Goal: Information Seeking & Learning: Learn about a topic

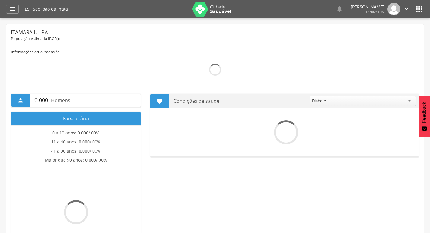
click at [14, 11] on icon "" at bounding box center [12, 8] width 7 height 7
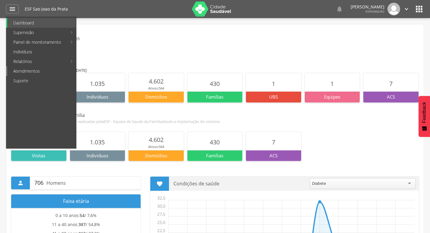
click at [32, 72] on link "Atendimentos" at bounding box center [41, 71] width 69 height 10
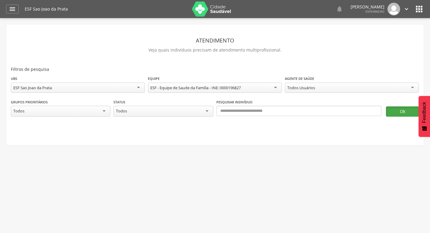
click at [397, 112] on button "Ok" at bounding box center [402, 111] width 33 height 10
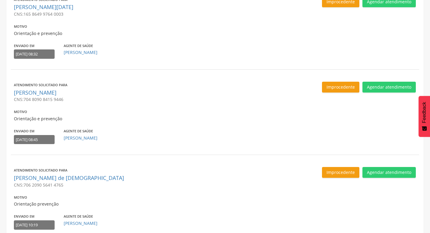
scroll to position [777, 0]
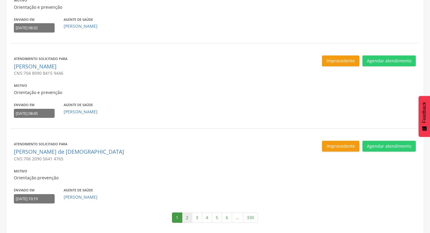
click at [188, 220] on link "2" at bounding box center [187, 218] width 10 height 10
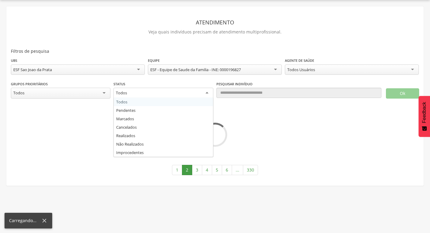
click at [185, 95] on div "Todos" at bounding box center [163, 93] width 100 height 11
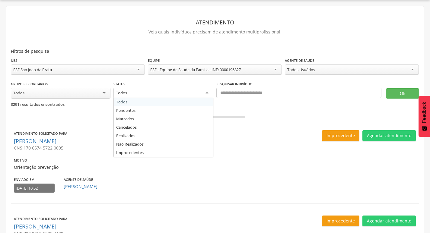
scroll to position [777, 0]
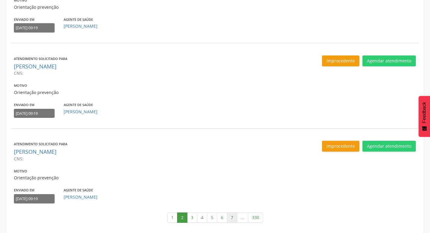
click at [233, 219] on link "7" at bounding box center [232, 218] width 10 height 10
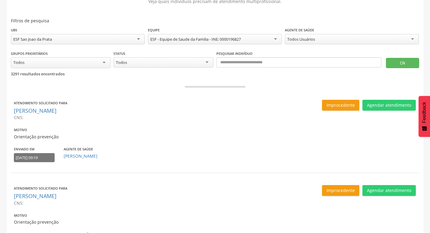
scroll to position [0, 0]
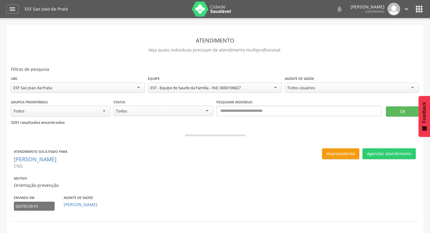
click at [89, 112] on div "Todos" at bounding box center [61, 111] width 100 height 11
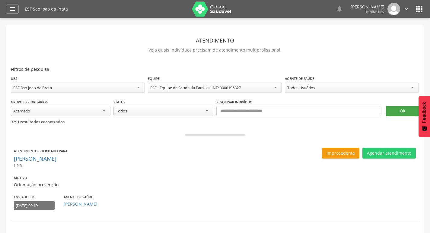
click at [398, 109] on button "Ok" at bounding box center [402, 111] width 33 height 10
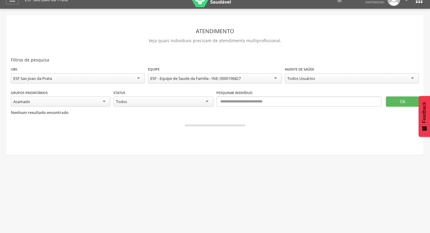
scroll to position [18, 0]
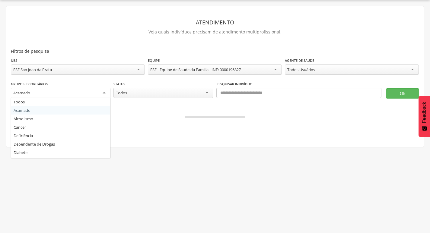
click at [94, 94] on div "Acamado" at bounding box center [61, 93] width 100 height 11
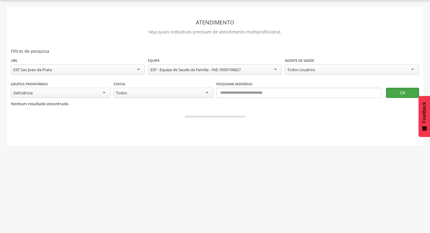
click at [396, 97] on button "Ok" at bounding box center [402, 93] width 33 height 10
click at [87, 91] on div "Deficiência" at bounding box center [61, 93] width 100 height 10
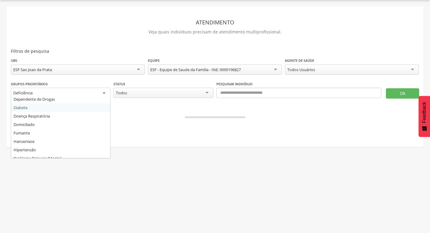
scroll to position [58, 0]
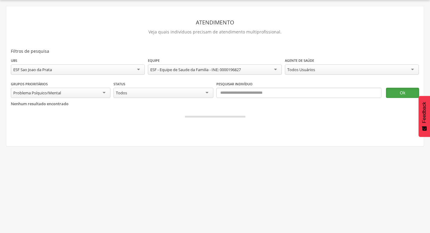
click at [397, 95] on button "Ok" at bounding box center [402, 93] width 33 height 10
click at [87, 93] on div "Problema Psíquico/Mental" at bounding box center [61, 93] width 100 height 10
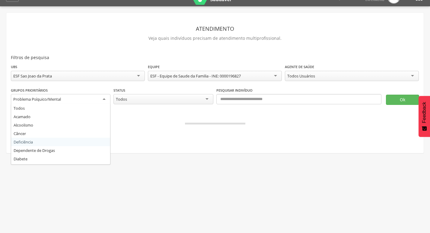
scroll to position [18, 0]
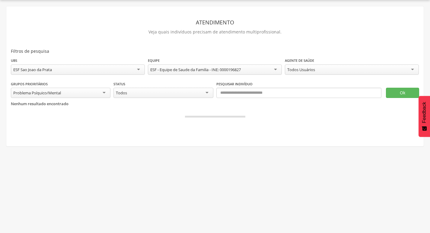
click at [246, 110] on div "Nenhum resultado encontrado" at bounding box center [215, 107] width 408 height 18
click at [200, 95] on div "Todos" at bounding box center [163, 93] width 100 height 10
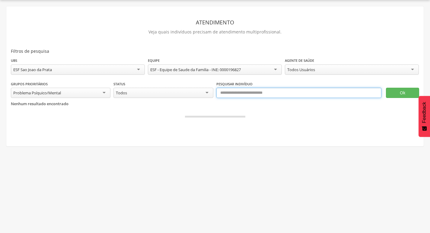
click at [268, 93] on input "text" at bounding box center [298, 93] width 165 height 10
type input "**********"
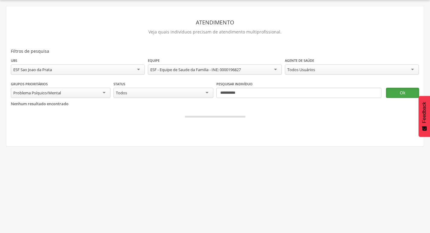
click at [404, 89] on button "Ok" at bounding box center [402, 93] width 33 height 10
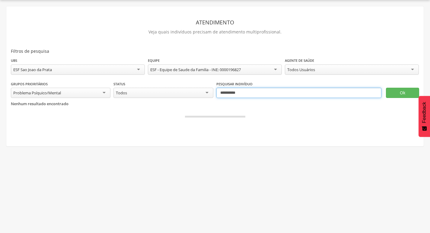
click at [219, 96] on input "**********" at bounding box center [298, 93] width 165 height 10
drag, startPoint x: 219, startPoint y: 96, endPoint x: 274, endPoint y: 87, distance: 56.5
click at [274, 87] on div "**********" at bounding box center [298, 89] width 165 height 17
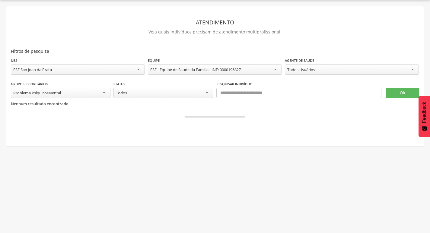
click at [316, 70] on div "Todos Usuários" at bounding box center [352, 70] width 134 height 10
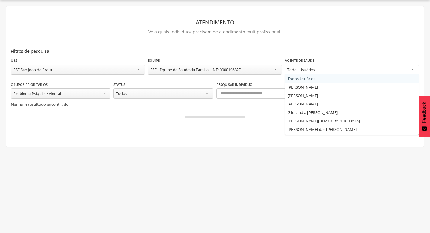
scroll to position [49, 0]
click at [105, 92] on div "Problema Psíquico/Mental" at bounding box center [61, 93] width 100 height 10
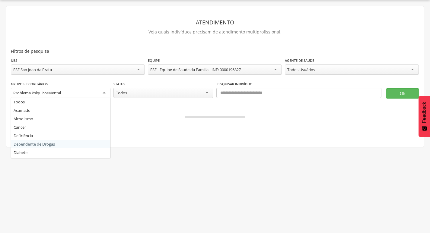
scroll to position [0, 0]
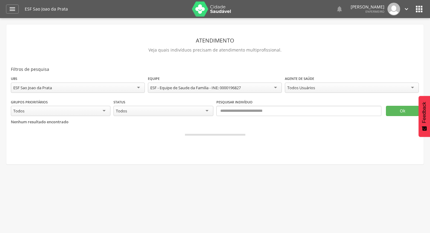
click at [396, 89] on div "Todos Usuários" at bounding box center [352, 88] width 134 height 10
click at [333, 80] on div "**********" at bounding box center [352, 84] width 134 height 19
click at [333, 87] on div "Todos Usuários" at bounding box center [352, 88] width 134 height 10
click at [397, 111] on button "Ok" at bounding box center [402, 111] width 33 height 10
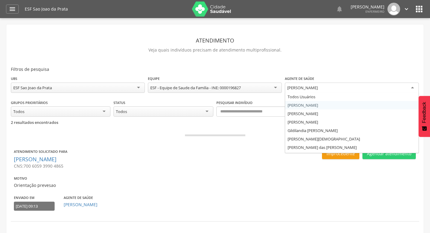
click at [411, 89] on div "[PERSON_NAME]" at bounding box center [352, 88] width 134 height 11
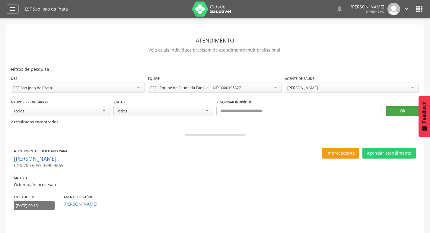
click at [398, 112] on button "Ok" at bounding box center [402, 111] width 33 height 10
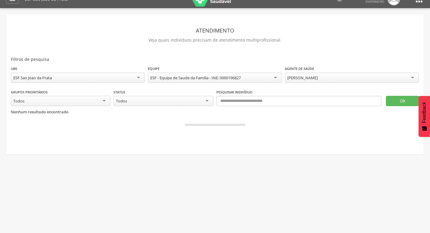
scroll to position [18, 0]
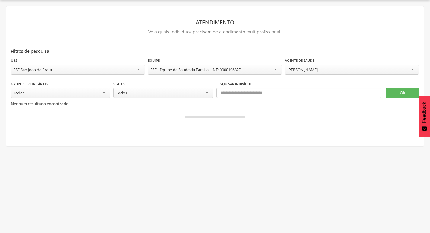
click at [366, 68] on div "[PERSON_NAME]" at bounding box center [352, 70] width 134 height 10
click at [398, 92] on button "Ok" at bounding box center [402, 93] width 33 height 10
click at [389, 69] on div "[PERSON_NAME]" at bounding box center [352, 70] width 134 height 10
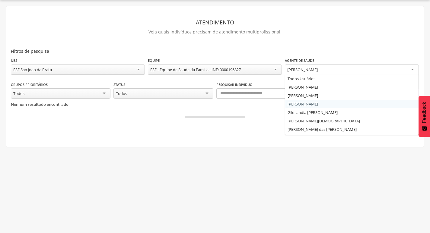
click at [361, 105] on fieldset "**********" at bounding box center [215, 86] width 408 height 59
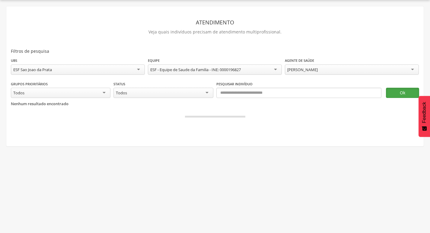
click at [400, 94] on button "Ok" at bounding box center [402, 93] width 33 height 10
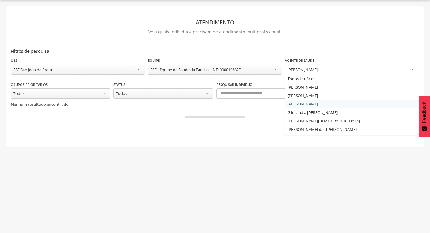
click at [363, 72] on div "[PERSON_NAME]" at bounding box center [352, 70] width 134 height 11
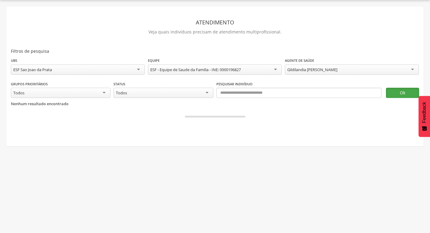
click at [395, 93] on button "Ok" at bounding box center [402, 93] width 33 height 10
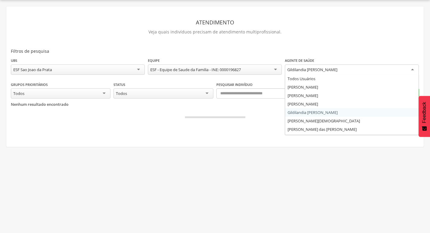
click at [371, 71] on div "Gildilandia [PERSON_NAME]" at bounding box center [352, 70] width 134 height 11
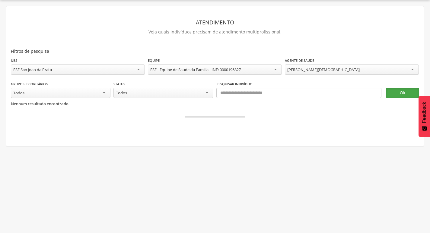
click at [395, 94] on button "Ok" at bounding box center [402, 93] width 33 height 10
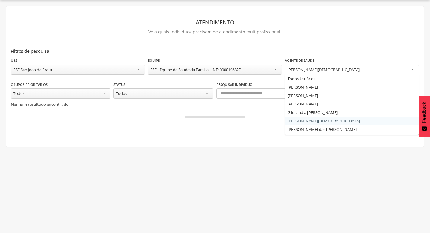
click at [373, 71] on div "[PERSON_NAME][DEMOGRAPHIC_DATA]" at bounding box center [352, 70] width 134 height 11
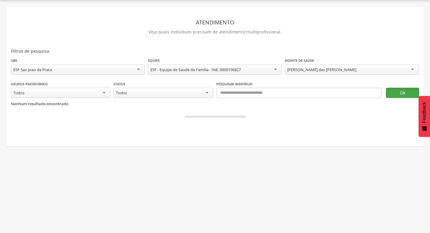
click at [394, 92] on button "Ok" at bounding box center [402, 93] width 33 height 10
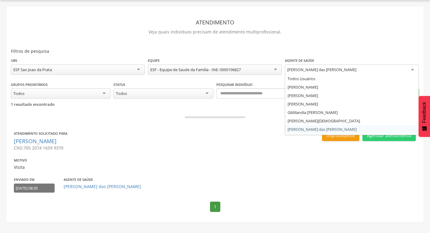
click at [357, 67] on div "[PERSON_NAME] das [PERSON_NAME]" at bounding box center [352, 70] width 134 height 11
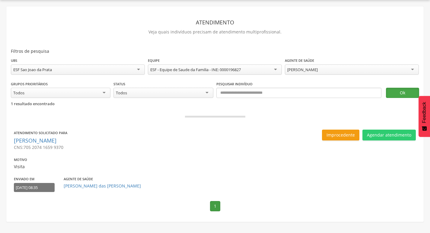
click at [396, 90] on button "Ok" at bounding box center [402, 93] width 33 height 10
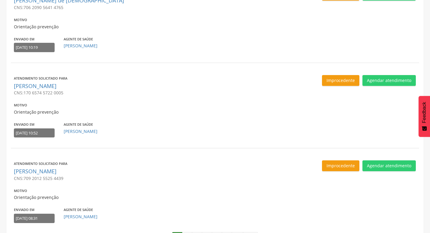
scroll to position [777, 0]
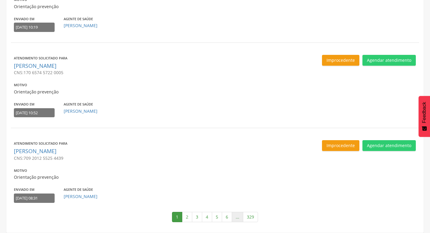
click at [234, 217] on link "..." at bounding box center [237, 217] width 11 height 10
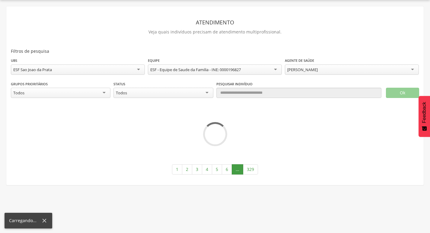
scroll to position [18, 0]
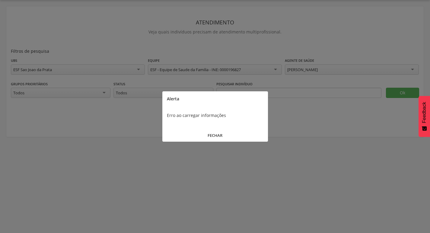
click at [217, 131] on button "FECHAR" at bounding box center [215, 135] width 106 height 13
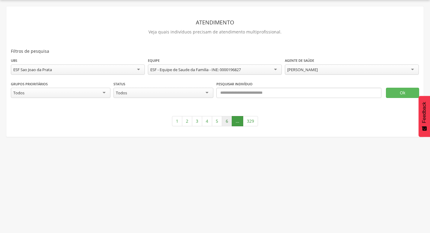
click at [227, 119] on link "6" at bounding box center [227, 121] width 10 height 10
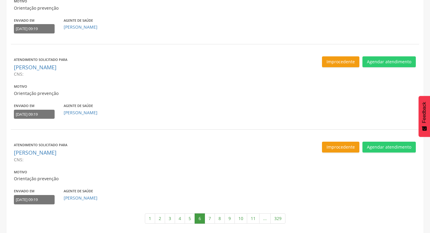
scroll to position [777, 0]
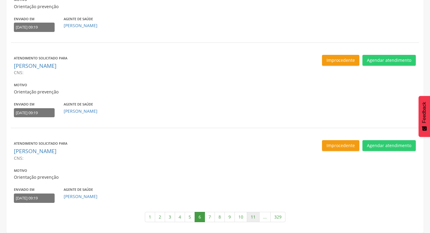
click at [252, 217] on link "11" at bounding box center [253, 217] width 13 height 10
click at [268, 216] on link "16" at bounding box center [269, 217] width 13 height 10
click at [271, 214] on link "21" at bounding box center [274, 217] width 13 height 10
click at [335, 146] on button "Improcedente" at bounding box center [340, 145] width 37 height 11
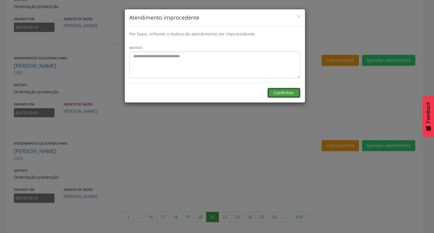
click at [287, 94] on button "Confirmar" at bounding box center [284, 93] width 33 height 10
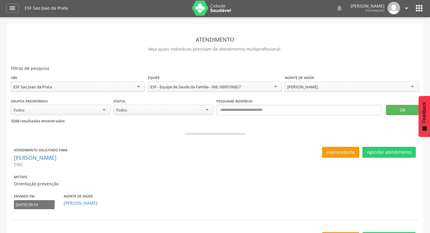
scroll to position [0, 0]
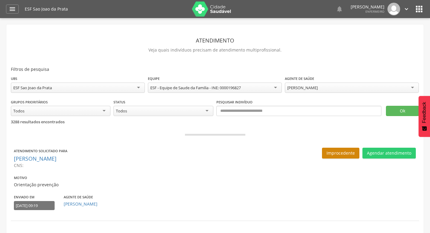
click at [345, 151] on button "Improcedente" at bounding box center [340, 153] width 37 height 11
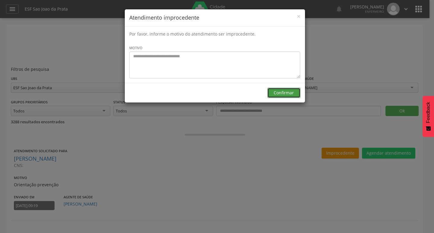
click at [289, 92] on button "Confirmar" at bounding box center [284, 93] width 33 height 10
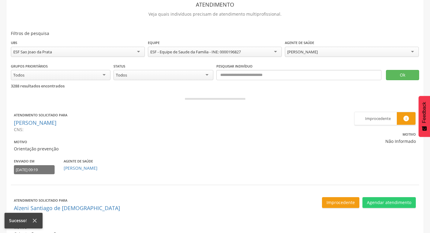
scroll to position [90, 0]
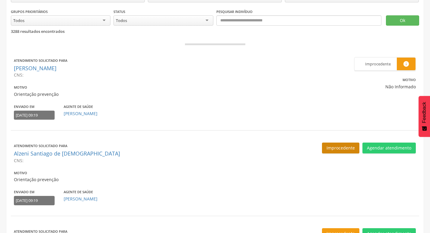
drag, startPoint x: 370, startPoint y: 148, endPoint x: 359, endPoint y: 149, distance: 10.6
click at [359, 149] on button "Improcedente" at bounding box center [340, 148] width 37 height 11
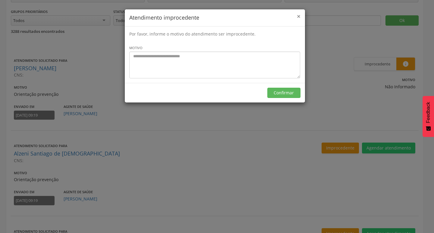
click at [297, 15] on span "×" at bounding box center [299, 16] width 4 height 8
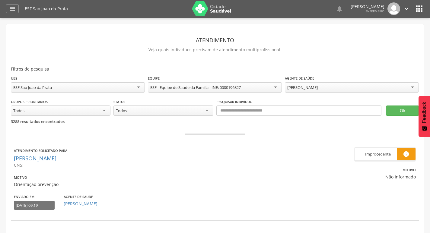
scroll to position [0, 0]
click at [21, 12] on div " Dashboard Supervisão Produtividade Mapa da Cidade App desatualizado Última si…" at bounding box center [215, 9] width 418 height 18
click at [13, 9] on icon "" at bounding box center [12, 8] width 7 height 7
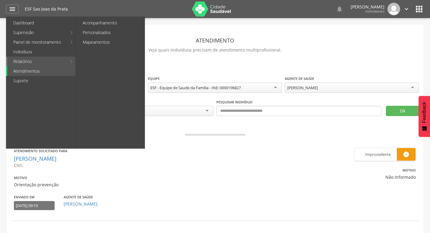
click at [50, 65] on link "Relatórios" at bounding box center [37, 62] width 60 height 10
click at [61, 62] on link "Relatórios" at bounding box center [37, 62] width 60 height 10
click at [122, 27] on link "Acompanhamento" at bounding box center [111, 23] width 68 height 10
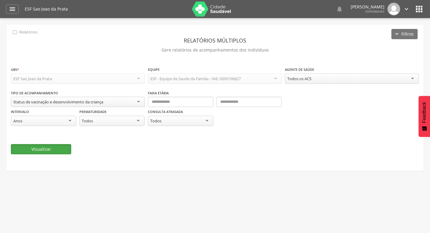
click at [56, 151] on button "Visualizar" at bounding box center [41, 149] width 60 height 10
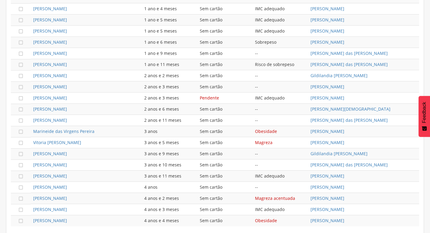
scroll to position [362, 0]
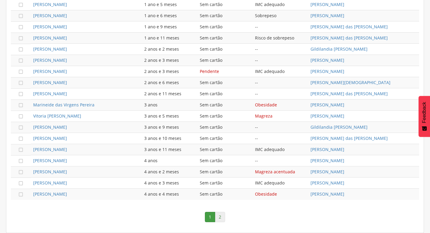
click at [218, 220] on link "2" at bounding box center [220, 217] width 10 height 10
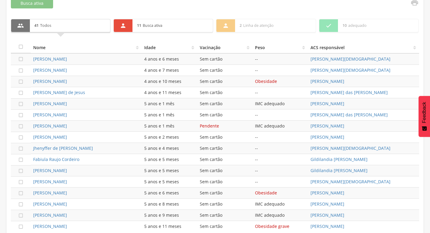
scroll to position [110, 0]
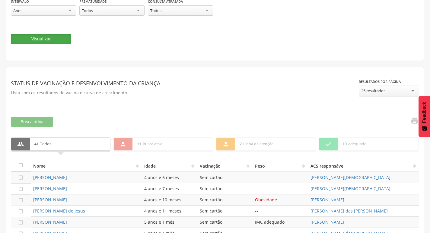
click at [42, 38] on button "Visualizar" at bounding box center [41, 39] width 60 height 10
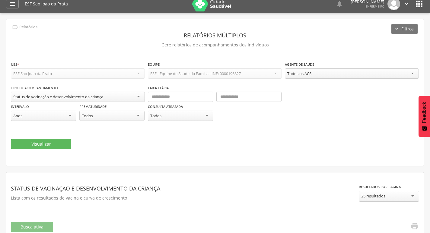
scroll to position [0, 0]
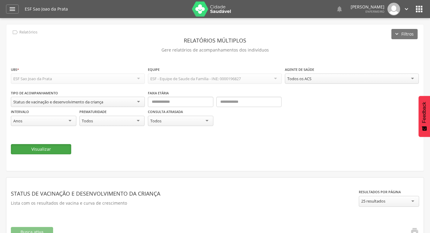
click at [54, 150] on button "Visualizar" at bounding box center [41, 149] width 60 height 10
click at [14, 9] on icon "" at bounding box center [12, 8] width 7 height 7
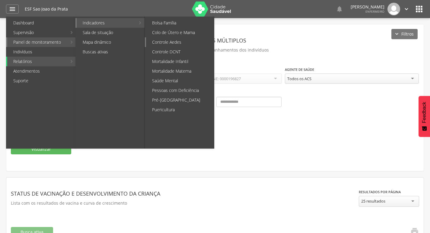
click at [193, 42] on link "Controle Aedes" at bounding box center [180, 42] width 68 height 10
type input "**********"
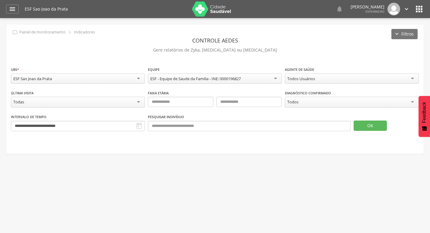
click at [371, 131] on div "**********" at bounding box center [215, 126] width 408 height 24
click at [371, 128] on button "OK" at bounding box center [370, 126] width 33 height 10
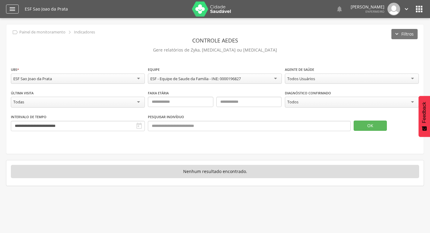
click at [15, 6] on icon "" at bounding box center [12, 8] width 7 height 7
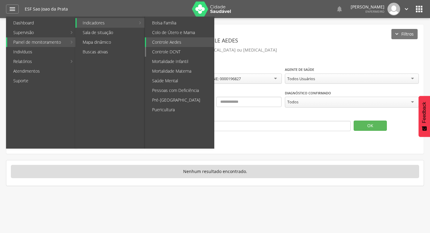
click at [178, 50] on link "Controle DCNT" at bounding box center [180, 52] width 68 height 10
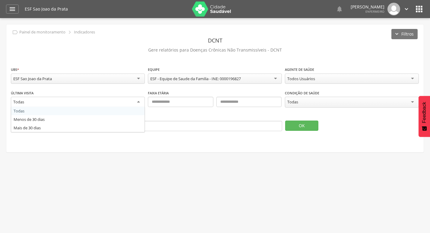
click at [132, 101] on div "Todas" at bounding box center [78, 102] width 134 height 11
click at [140, 102] on div "Todas" at bounding box center [78, 102] width 134 height 10
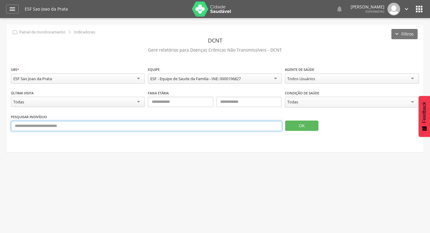
click at [164, 127] on input "text" at bounding box center [146, 126] width 271 height 10
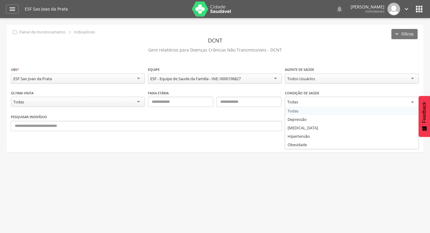
click at [406, 103] on div "Todas" at bounding box center [352, 102] width 134 height 11
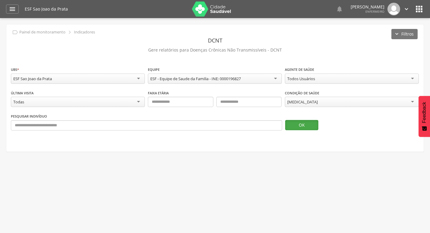
click at [310, 126] on button "OK" at bounding box center [301, 125] width 33 height 10
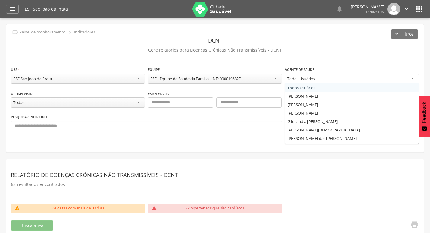
click at [336, 78] on div "Todos Usuários" at bounding box center [352, 79] width 134 height 11
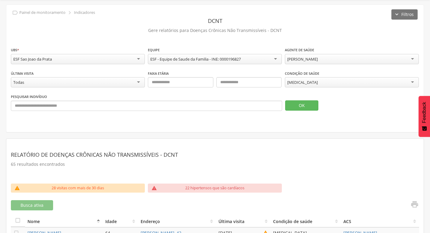
scroll to position [30, 0]
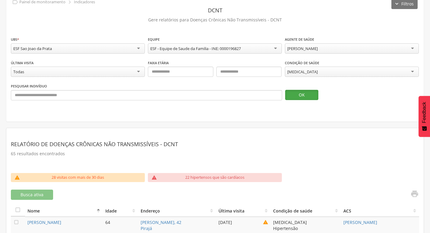
click at [302, 93] on button "OK" at bounding box center [301, 95] width 33 height 10
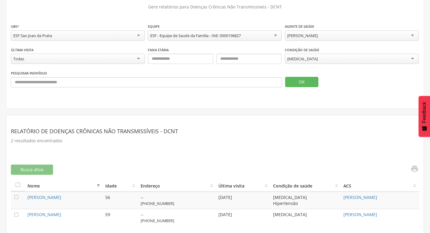
scroll to position [47, 0]
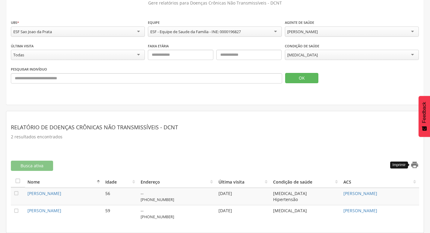
click at [414, 168] on icon "" at bounding box center [414, 165] width 8 height 8
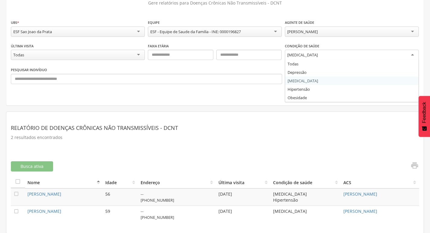
click at [379, 58] on div "[MEDICAL_DATA]" at bounding box center [352, 55] width 134 height 11
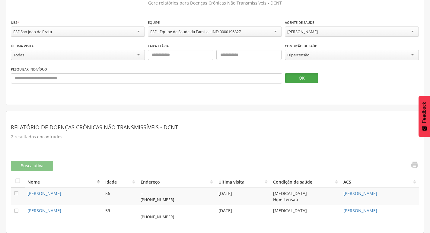
click at [309, 80] on button "OK" at bounding box center [301, 78] width 33 height 10
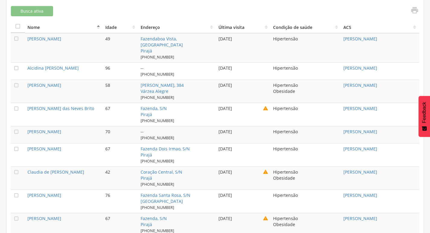
scroll to position [197, 0]
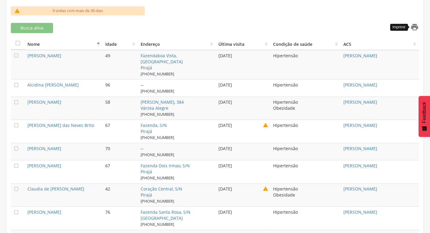
click at [415, 28] on icon "" at bounding box center [414, 27] width 8 height 8
click at [415, 30] on icon "" at bounding box center [414, 27] width 8 height 8
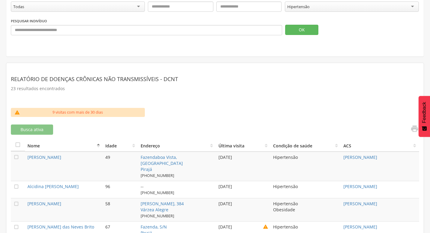
scroll to position [76, 0]
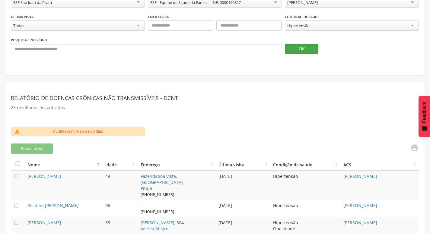
click at [306, 49] on button "OK" at bounding box center [301, 49] width 33 height 10
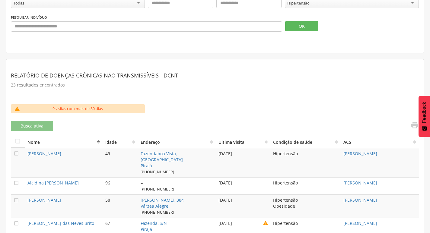
scroll to position [167, 0]
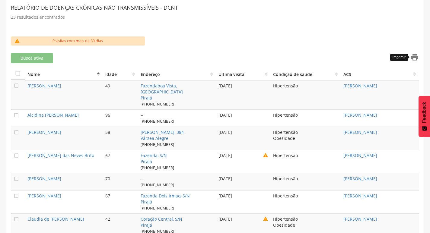
click at [415, 57] on icon "" at bounding box center [414, 57] width 8 height 8
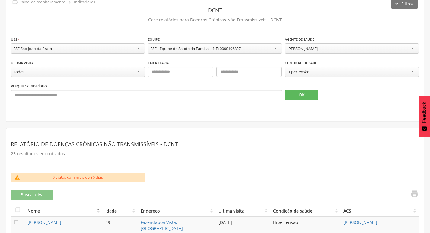
scroll to position [16, 0]
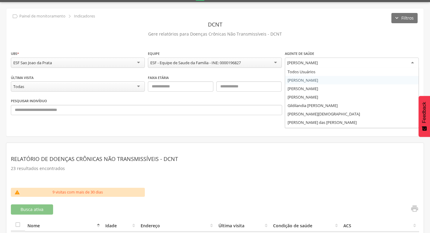
click at [351, 63] on div "[PERSON_NAME]" at bounding box center [352, 63] width 134 height 11
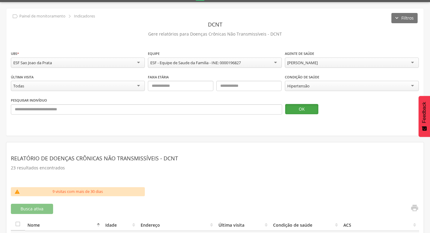
click at [309, 107] on button "OK" at bounding box center [301, 109] width 33 height 10
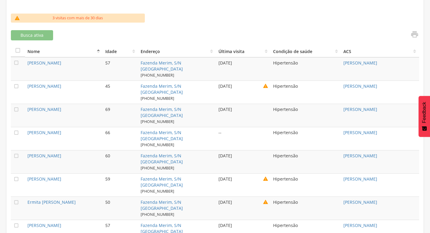
scroll to position [120, 0]
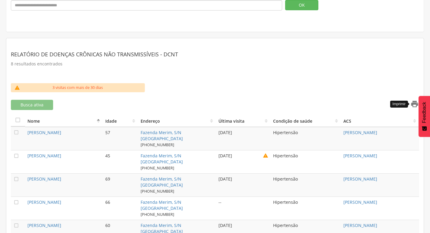
click at [414, 103] on icon "" at bounding box center [414, 104] width 8 height 8
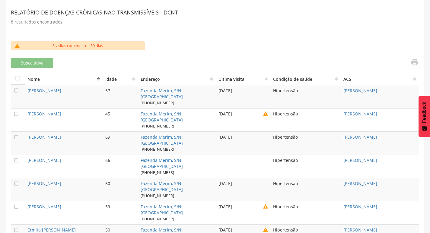
scroll to position [181, 0]
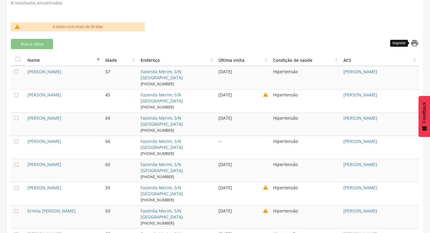
click at [414, 43] on icon "" at bounding box center [414, 43] width 8 height 8
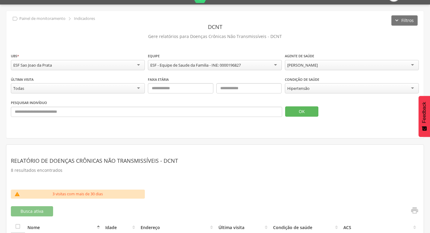
scroll to position [0, 0]
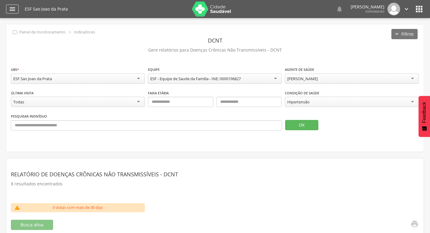
click at [15, 8] on icon "" at bounding box center [12, 8] width 7 height 7
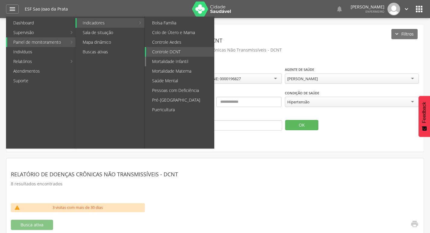
click at [175, 60] on link "Mortalidade Infantil" at bounding box center [180, 62] width 68 height 10
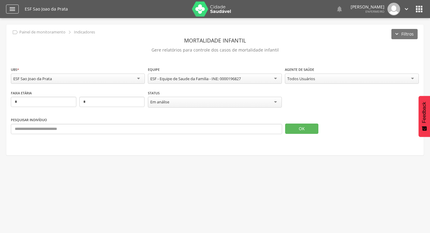
click at [14, 8] on icon "" at bounding box center [12, 8] width 7 height 7
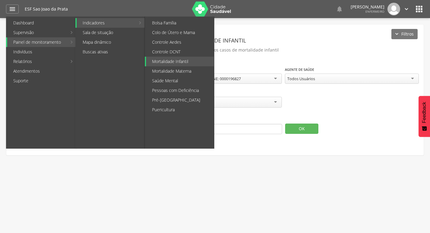
click at [103, 26] on link "Indicadores" at bounding box center [106, 23] width 59 height 10
click at [165, 52] on link "Controle DCNT" at bounding box center [180, 52] width 68 height 10
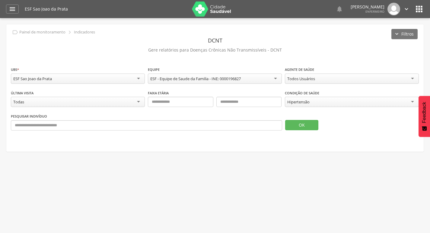
click at [325, 104] on div "Hipertensão" at bounding box center [352, 102] width 134 height 10
click at [312, 125] on button "OK" at bounding box center [301, 125] width 33 height 10
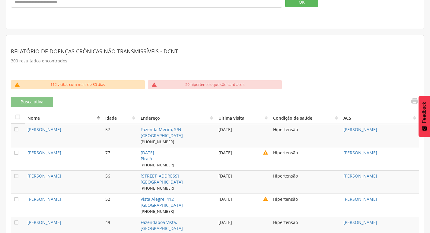
scroll to position [121, 0]
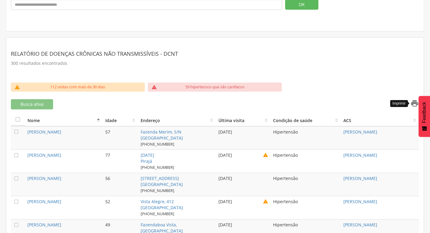
click at [416, 105] on icon "" at bounding box center [414, 103] width 8 height 8
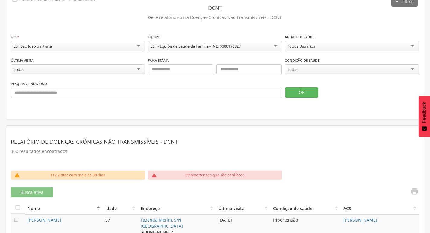
scroll to position [0, 0]
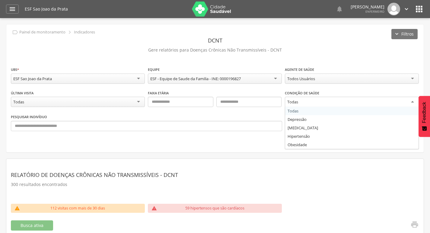
click at [328, 101] on div "Todas" at bounding box center [352, 102] width 134 height 11
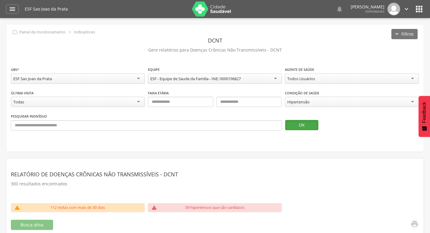
click at [302, 125] on button "OK" at bounding box center [301, 125] width 33 height 10
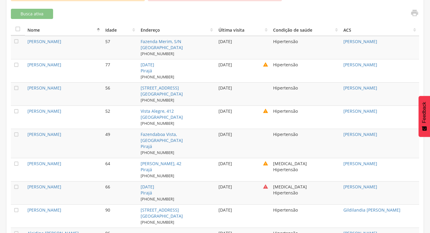
scroll to position [151, 0]
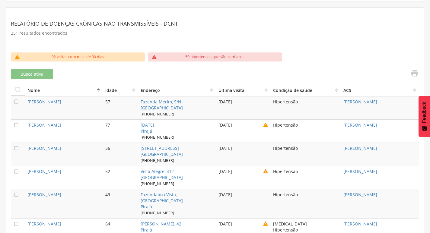
click at [415, 90] on th "ACS" at bounding box center [380, 90] width 78 height 12
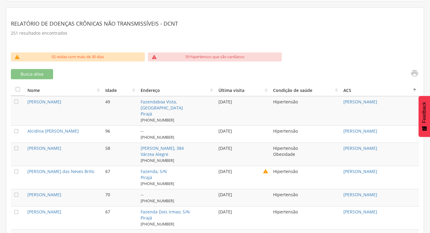
click at [415, 90] on th "ACS" at bounding box center [380, 90] width 78 height 12
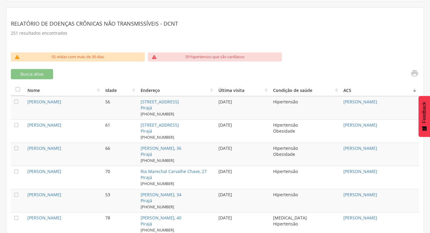
click at [415, 93] on th "ACS" at bounding box center [380, 90] width 78 height 12
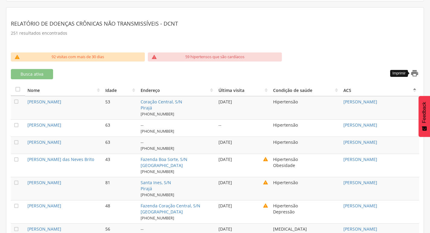
click at [413, 74] on icon "" at bounding box center [414, 73] width 8 height 8
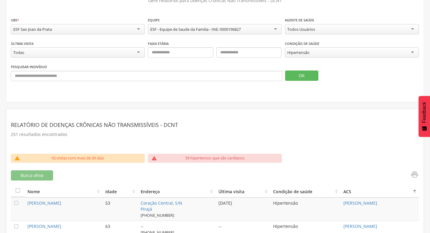
scroll to position [60, 0]
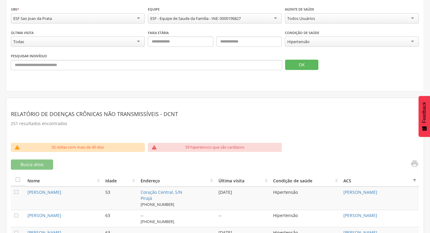
click at [326, 45] on div "Hipertensão" at bounding box center [352, 41] width 134 height 10
click at [299, 66] on button "OK" at bounding box center [301, 65] width 33 height 10
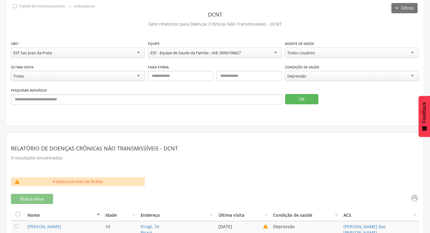
scroll to position [23, 0]
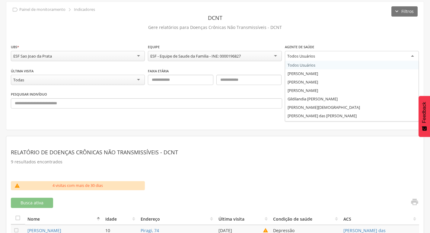
click at [320, 57] on div "Todos Usuários" at bounding box center [352, 56] width 134 height 11
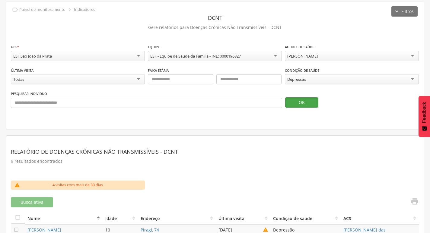
click at [310, 99] on button "OK" at bounding box center [301, 102] width 33 height 10
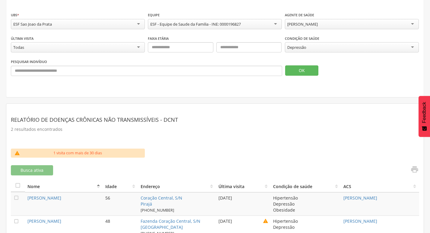
scroll to position [41, 0]
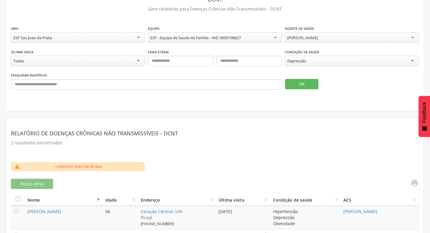
click at [310, 40] on div "[PERSON_NAME]" at bounding box center [302, 37] width 30 height 5
click at [306, 84] on button "OK" at bounding box center [301, 84] width 33 height 10
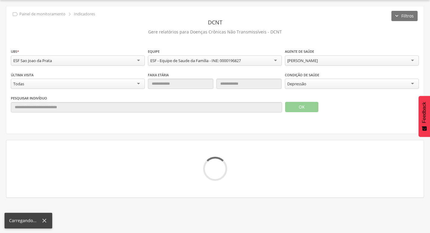
scroll to position [18, 0]
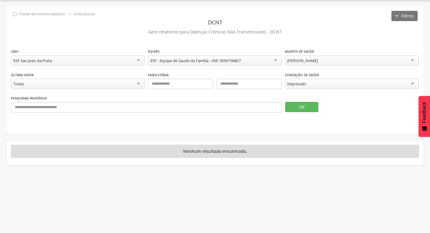
click at [310, 61] on div "[PERSON_NAME]" at bounding box center [302, 60] width 30 height 5
click at [305, 109] on button "OK" at bounding box center [301, 107] width 33 height 10
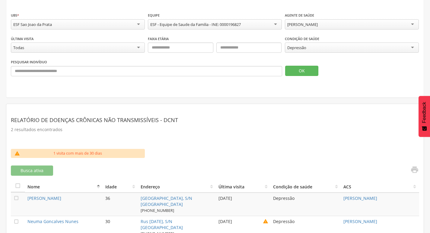
scroll to position [41, 0]
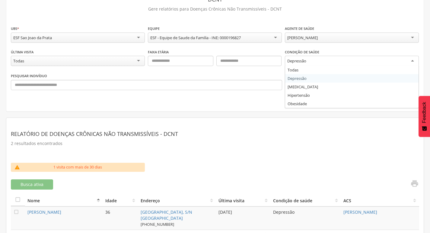
click at [316, 60] on div "Depressão" at bounding box center [352, 61] width 134 height 11
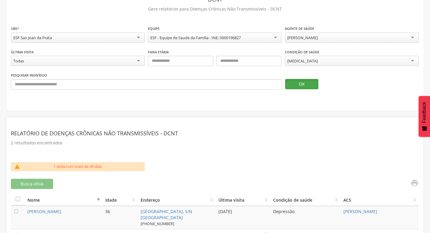
click at [303, 85] on button "OK" at bounding box center [301, 84] width 33 height 10
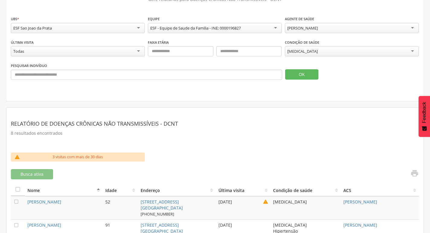
scroll to position [24, 0]
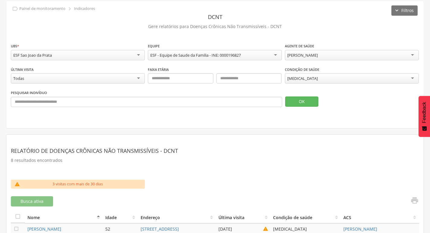
click at [358, 55] on div "[PERSON_NAME]" at bounding box center [352, 55] width 134 height 10
click at [305, 105] on button "OK" at bounding box center [301, 102] width 33 height 10
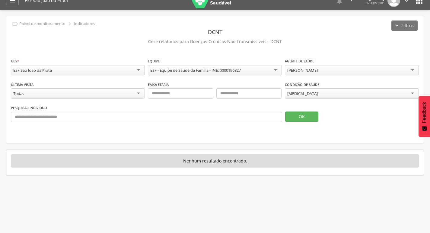
scroll to position [0, 0]
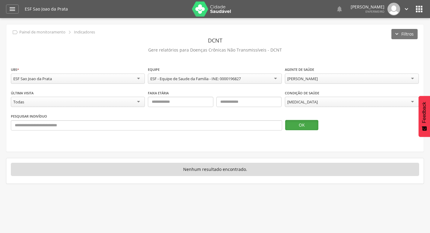
click at [297, 123] on button "OK" at bounding box center [301, 125] width 33 height 10
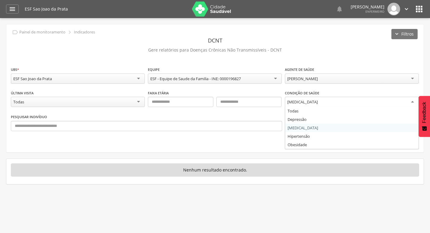
click at [314, 106] on div "[MEDICAL_DATA]" at bounding box center [352, 102] width 134 height 11
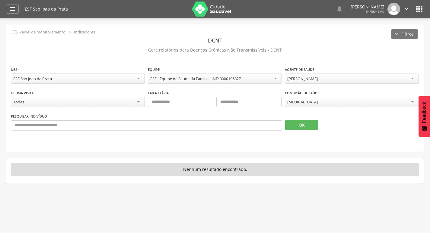
click at [310, 127] on fieldset "**********" at bounding box center [215, 100] width 408 height 69
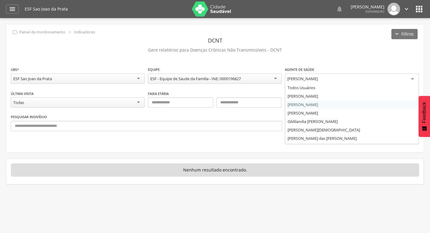
click at [318, 79] on div "[PERSON_NAME]" at bounding box center [302, 78] width 30 height 5
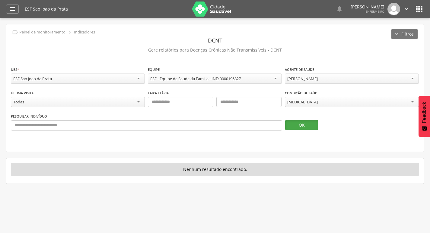
click at [307, 125] on button "OK" at bounding box center [301, 125] width 33 height 10
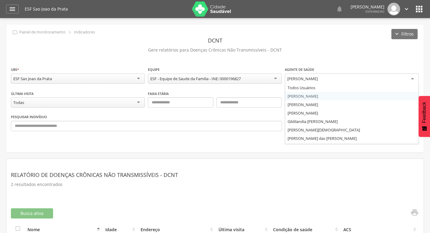
click at [329, 82] on div "[PERSON_NAME]" at bounding box center [352, 79] width 134 height 11
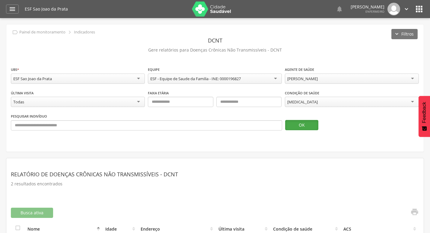
click at [298, 126] on button "OK" at bounding box center [301, 125] width 33 height 10
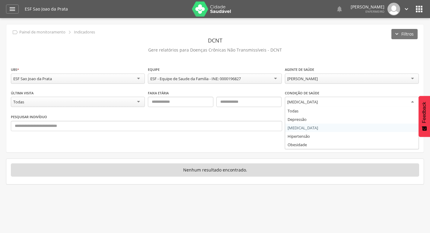
click at [309, 103] on div "[MEDICAL_DATA]" at bounding box center [352, 102] width 134 height 11
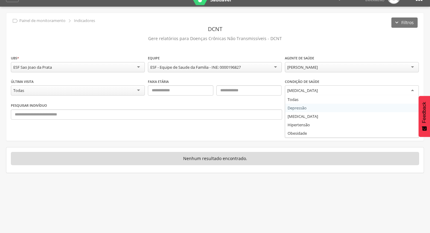
scroll to position [18, 0]
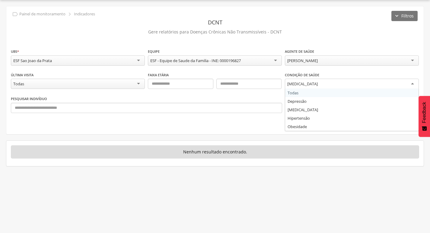
click at [321, 83] on div "[MEDICAL_DATA]" at bounding box center [352, 84] width 134 height 11
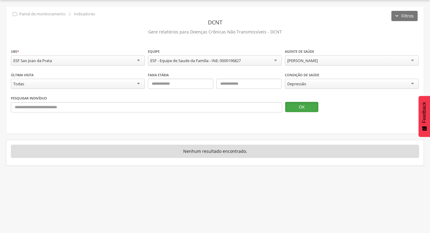
click at [302, 109] on button "OK" at bounding box center [301, 107] width 33 height 10
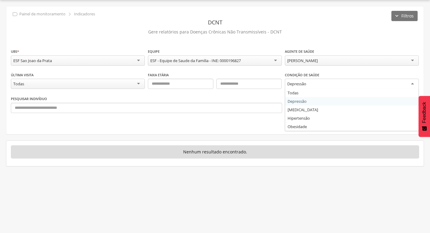
click at [316, 83] on div "Depressão" at bounding box center [352, 84] width 134 height 11
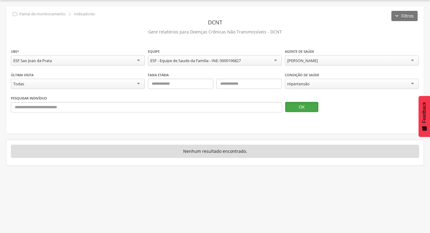
click at [306, 109] on button "OK" at bounding box center [301, 107] width 33 height 10
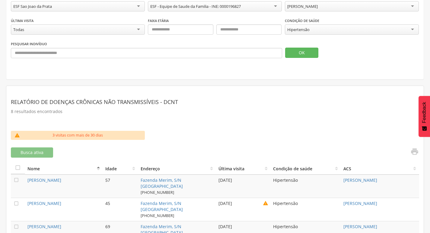
scroll to position [60, 0]
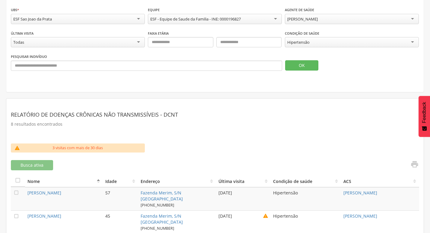
click at [375, 43] on div "Hipertensão" at bounding box center [352, 42] width 134 height 10
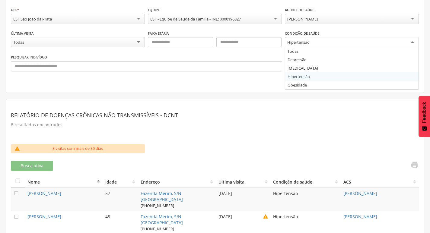
click at [342, 77] on div "**********" at bounding box center [214, 29] width 417 height 128
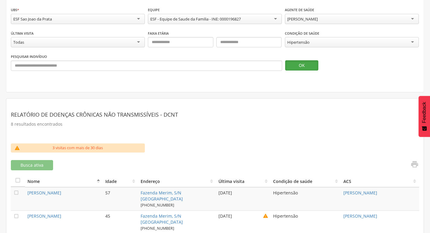
click at [303, 67] on button "OK" at bounding box center [301, 65] width 33 height 10
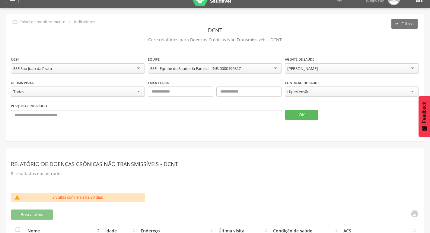
scroll to position [0, 0]
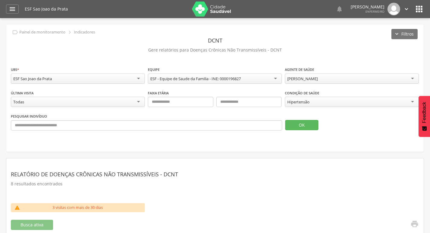
click at [387, 102] on div "Hipertensão" at bounding box center [352, 102] width 134 height 10
click at [304, 124] on button "OK" at bounding box center [301, 125] width 33 height 10
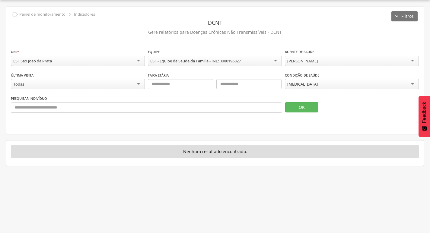
scroll to position [18, 0]
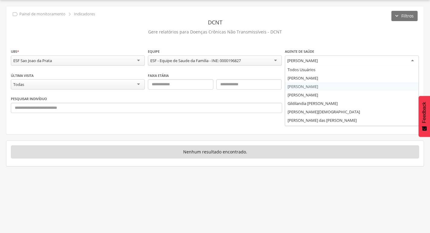
click at [391, 59] on div "[PERSON_NAME]" at bounding box center [352, 61] width 134 height 11
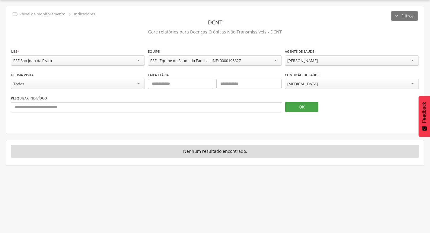
click at [308, 106] on button "OK" at bounding box center [301, 107] width 33 height 10
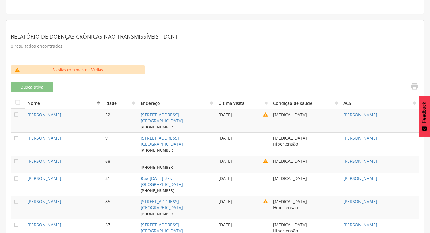
scroll to position [174, 0]
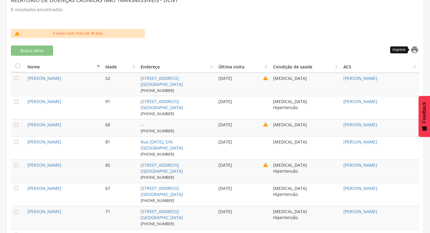
click at [412, 51] on icon "" at bounding box center [414, 50] width 8 height 8
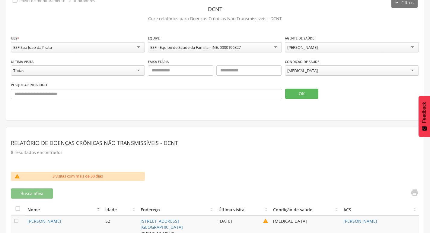
scroll to position [24, 0]
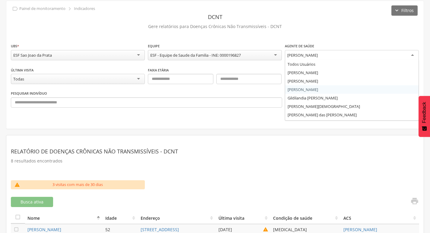
click at [318, 57] on div "[PERSON_NAME]" at bounding box center [302, 54] width 30 height 5
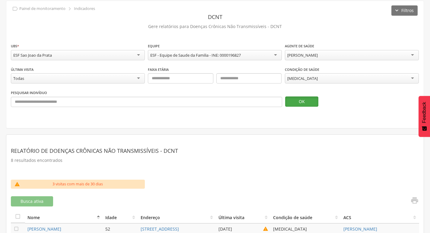
click at [306, 101] on button "OK" at bounding box center [301, 102] width 33 height 10
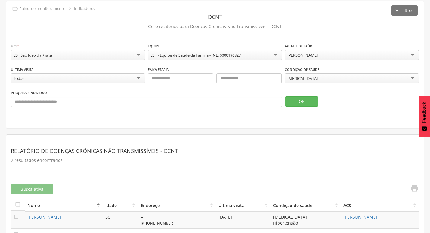
scroll to position [47, 0]
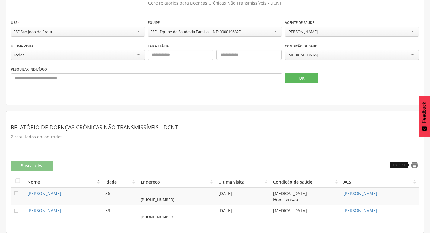
click at [417, 162] on icon "" at bounding box center [414, 165] width 8 height 8
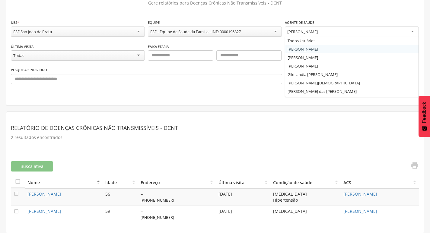
click at [344, 32] on div "[PERSON_NAME]" at bounding box center [352, 32] width 134 height 11
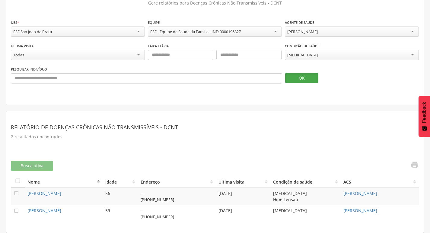
click at [305, 79] on button "OK" at bounding box center [301, 78] width 33 height 10
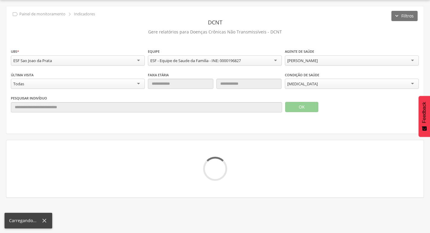
scroll to position [18, 0]
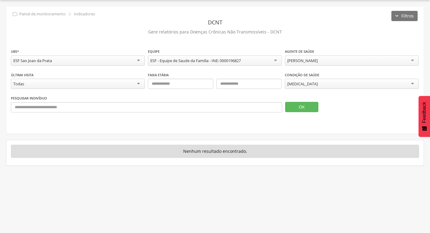
click at [349, 59] on div "[PERSON_NAME]" at bounding box center [352, 61] width 134 height 10
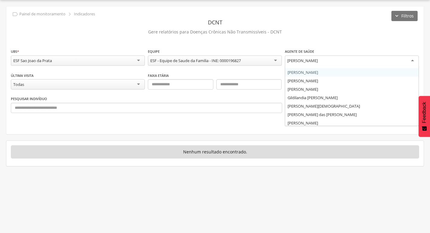
scroll to position [7, 0]
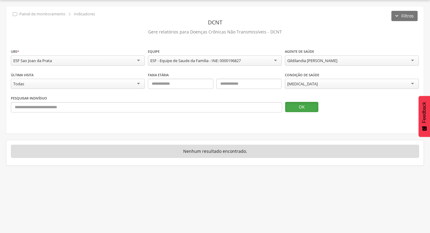
click at [303, 106] on button "OK" at bounding box center [301, 107] width 33 height 10
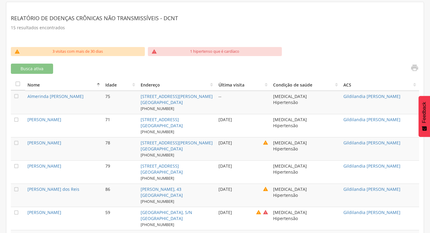
scroll to position [156, 0]
click at [412, 72] on icon "" at bounding box center [414, 68] width 8 height 8
click at [416, 68] on icon "" at bounding box center [414, 68] width 8 height 8
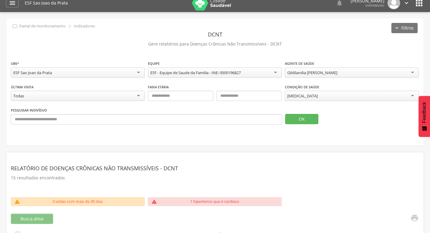
scroll to position [5, 0]
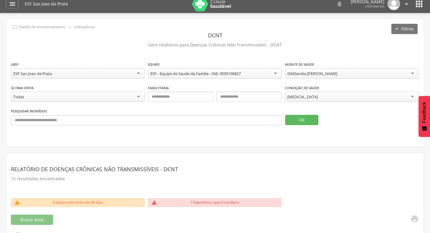
click at [371, 73] on div "Gildilandia [PERSON_NAME]" at bounding box center [352, 73] width 134 height 10
click at [308, 119] on button "OK" at bounding box center [301, 120] width 33 height 10
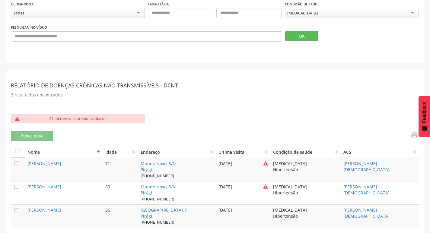
scroll to position [94, 0]
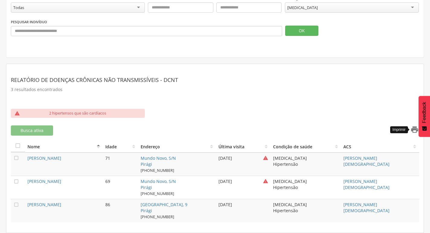
click at [412, 130] on icon "" at bounding box center [414, 129] width 8 height 8
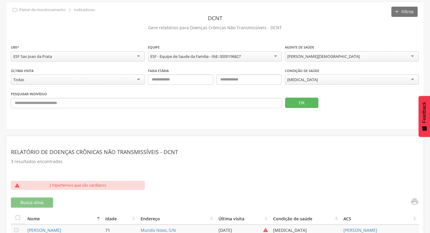
scroll to position [4, 0]
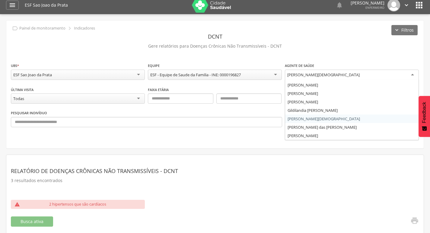
click at [360, 75] on div "[PERSON_NAME][DEMOGRAPHIC_DATA]" at bounding box center [323, 74] width 72 height 5
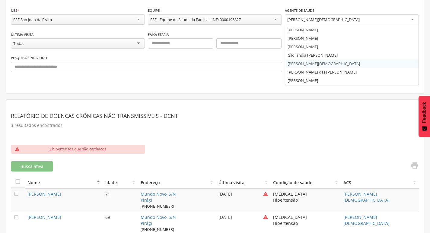
scroll to position [64, 0]
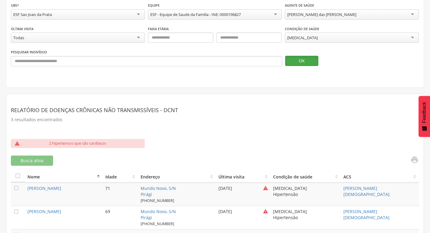
click at [304, 62] on button "OK" at bounding box center [301, 61] width 33 height 10
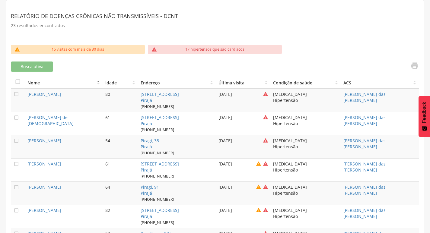
scroll to position [215, 0]
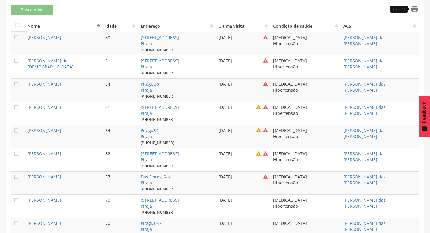
click at [414, 10] on icon "" at bounding box center [414, 9] width 8 height 8
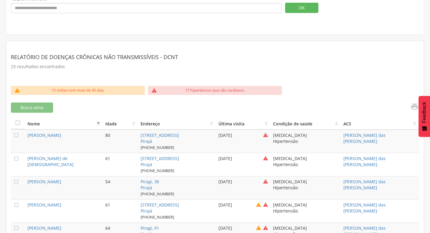
scroll to position [0, 0]
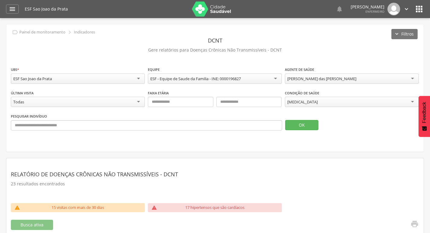
click at [355, 81] on div "[PERSON_NAME] das [PERSON_NAME]" at bounding box center [352, 79] width 134 height 10
click at [305, 125] on button "OK" at bounding box center [301, 125] width 33 height 10
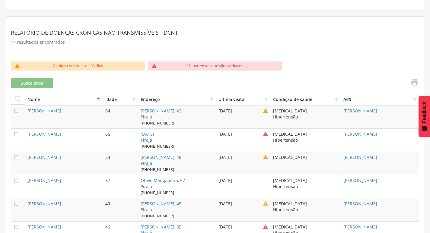
scroll to position [90, 0]
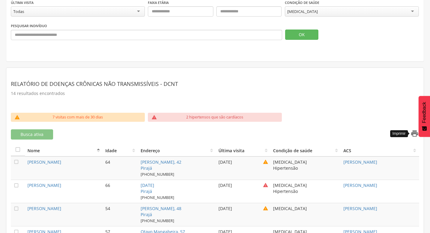
click at [414, 134] on icon "" at bounding box center [414, 133] width 8 height 8
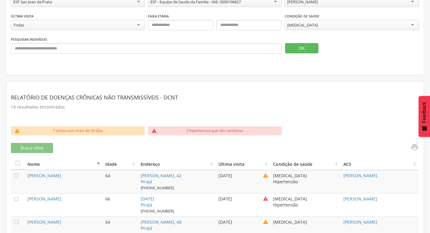
scroll to position [60, 0]
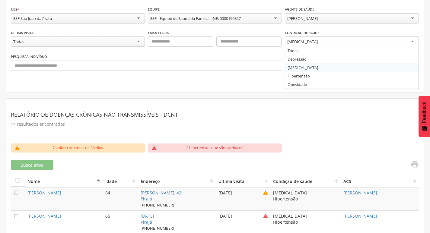
click at [352, 42] on div "[MEDICAL_DATA]" at bounding box center [352, 41] width 134 height 11
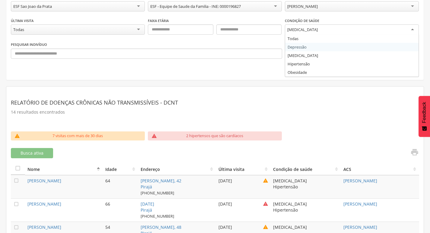
scroll to position [90, 0]
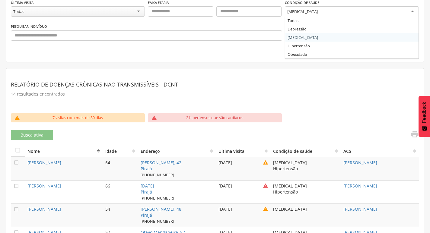
click at [350, 39] on fieldset "**********" at bounding box center [215, 10] width 408 height 69
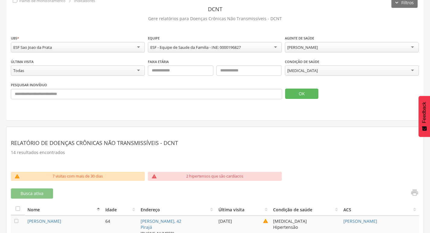
scroll to position [30, 0]
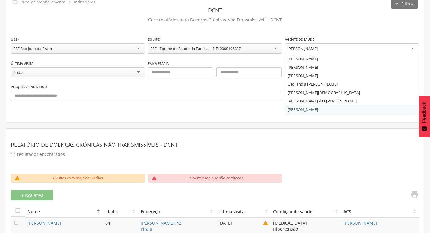
click at [337, 52] on div "[PERSON_NAME]" at bounding box center [352, 48] width 134 height 11
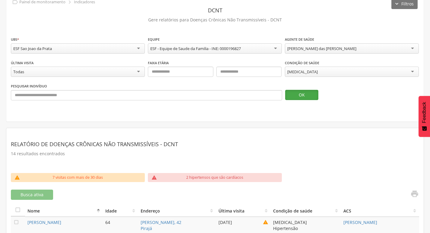
click at [292, 95] on button "OK" at bounding box center [301, 95] width 33 height 10
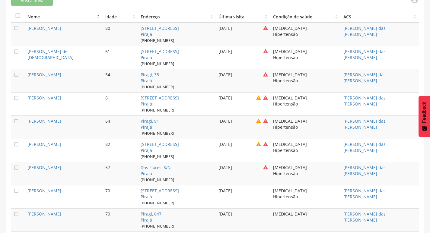
scroll to position [151, 0]
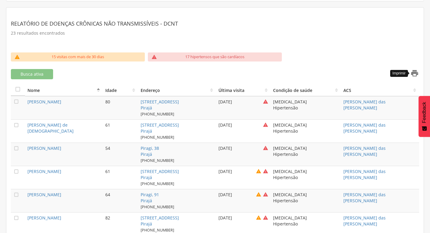
click at [414, 73] on icon "" at bounding box center [414, 73] width 8 height 8
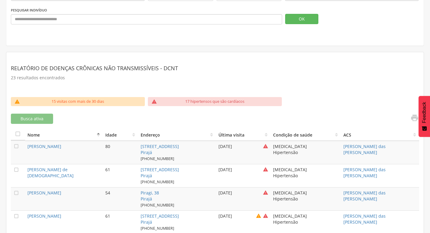
scroll to position [0, 0]
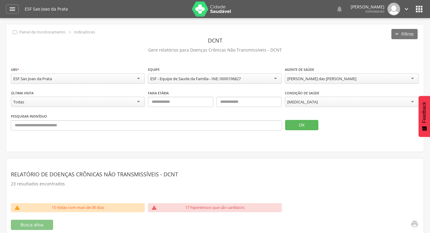
click at [316, 77] on div "[PERSON_NAME] das [PERSON_NAME]" at bounding box center [321, 78] width 69 height 5
click at [311, 120] on div "OK" at bounding box center [352, 121] width 134 height 17
click at [309, 122] on button "OK" at bounding box center [301, 125] width 33 height 10
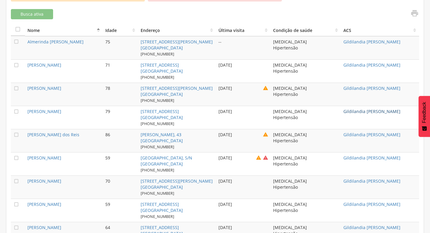
scroll to position [211, 0]
click at [411, 15] on icon "" at bounding box center [414, 13] width 8 height 8
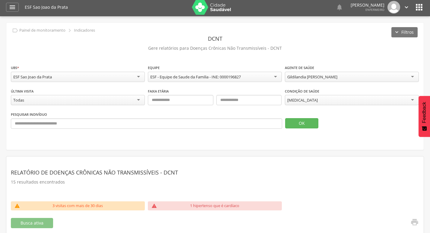
scroll to position [0, 0]
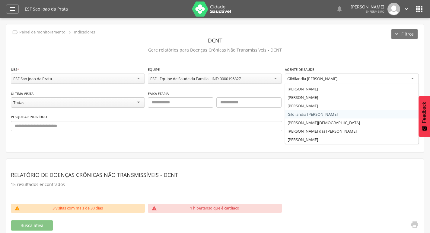
click at [349, 81] on div "Gildilandia [PERSON_NAME]" at bounding box center [352, 79] width 134 height 11
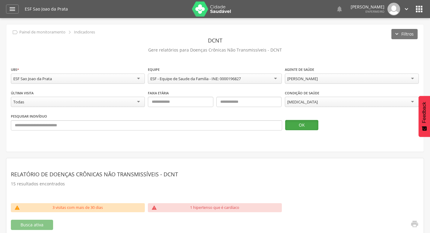
click at [308, 127] on button "OK" at bounding box center [301, 125] width 33 height 10
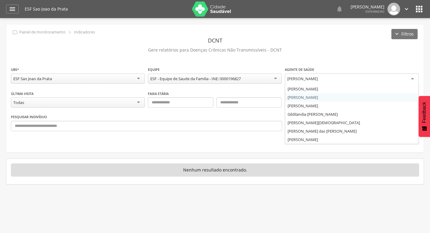
click at [318, 77] on div "[PERSON_NAME]" at bounding box center [302, 78] width 30 height 5
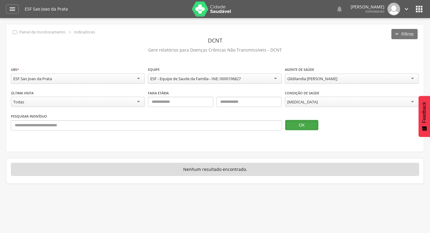
click at [306, 126] on button "OK" at bounding box center [301, 125] width 33 height 10
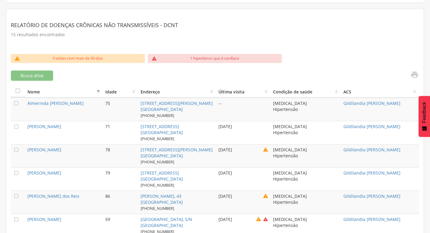
scroll to position [139, 0]
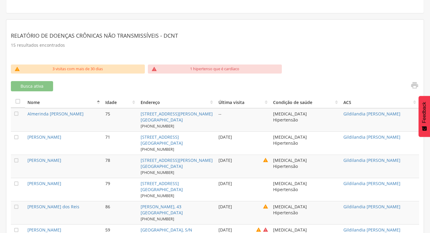
click at [414, 81] on div "Relatório de Doenças Crônicas não Transmissíveis - DCNT 15 resultados encontrad…" at bounding box center [215, 237] width 408 height 427
click at [414, 84] on icon "" at bounding box center [414, 85] width 8 height 8
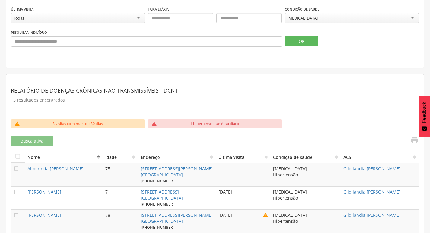
scroll to position [0, 0]
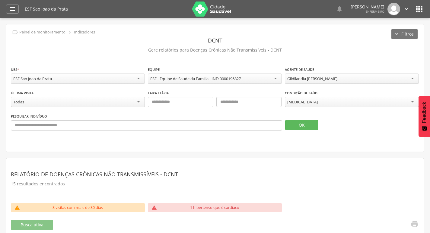
click at [356, 80] on div "Gildilandia [PERSON_NAME]" at bounding box center [352, 79] width 134 height 10
click at [309, 127] on button "OK" at bounding box center [301, 125] width 33 height 10
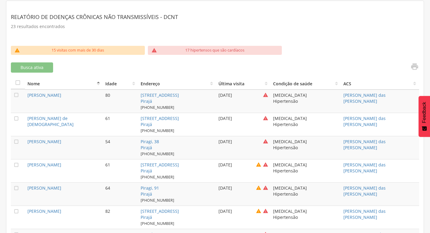
scroll to position [151, 0]
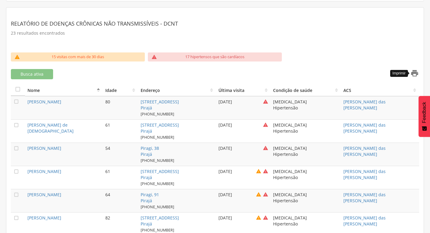
click at [414, 75] on icon "" at bounding box center [414, 73] width 8 height 8
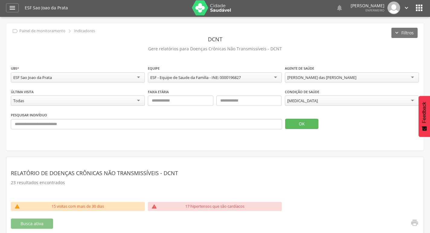
scroll to position [0, 0]
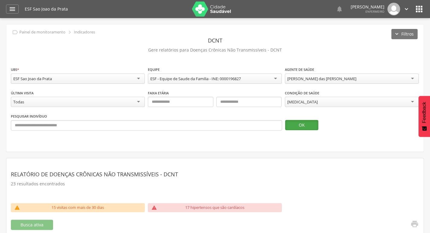
click at [308, 127] on button "OK" at bounding box center [301, 125] width 33 height 10
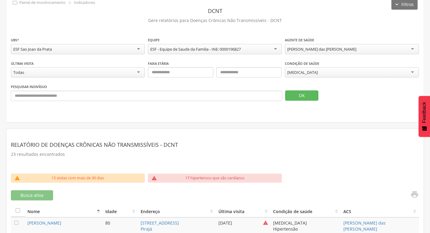
scroll to position [151, 0]
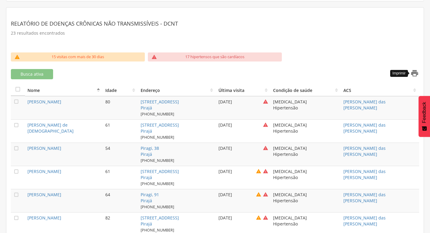
click at [418, 74] on icon "" at bounding box center [414, 73] width 8 height 8
click at [415, 74] on icon "" at bounding box center [414, 73] width 8 height 8
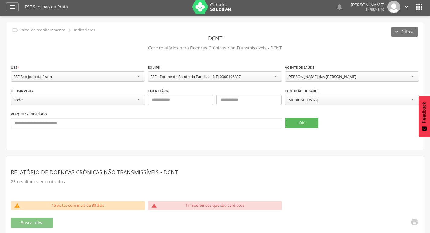
scroll to position [0, 0]
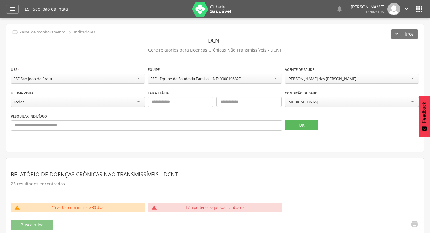
click at [417, 10] on icon "" at bounding box center [419, 9] width 10 height 10
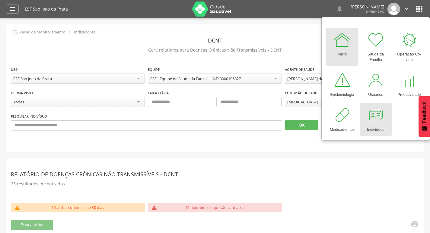
click at [378, 114] on div at bounding box center [375, 115] width 18 height 18
